Goal: Find specific page/section: Find specific page/section

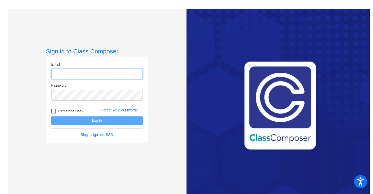
type input "[PERSON_NAME][EMAIL_ADDRESS][PERSON_NAME][DOMAIN_NAME]"
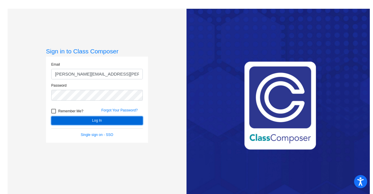
click at [92, 122] on button "Log In" at bounding box center [97, 120] width 92 height 8
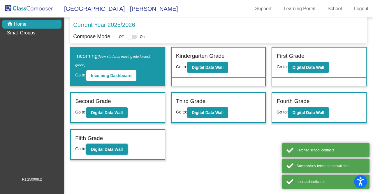
click at [123, 149] on b "Digital Data Wall" at bounding box center [107, 149] width 32 height 5
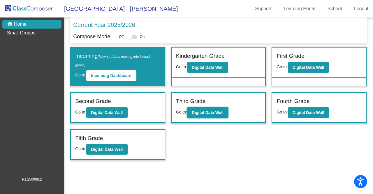
click at [212, 112] on b "Digital Data Wall" at bounding box center [208, 112] width 32 height 5
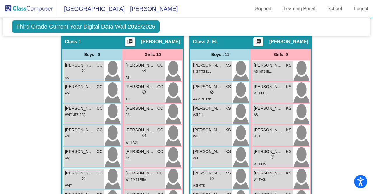
scroll to position [140, 0]
